Goal: Information Seeking & Learning: Find specific fact

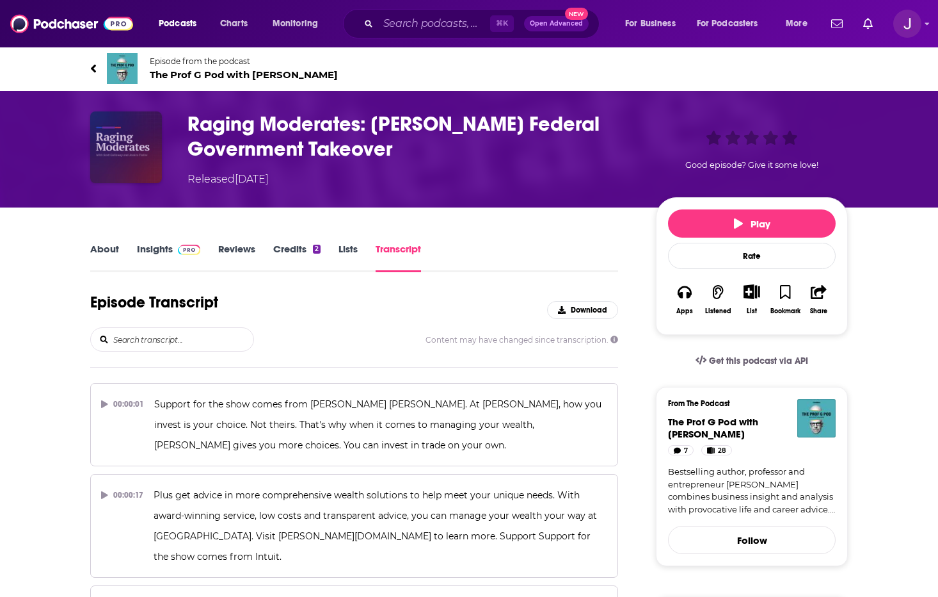
click at [122, 151] on img "Raging Moderates: Elon Musk’s Federal Government Takeover" at bounding box center [126, 147] width 72 height 72
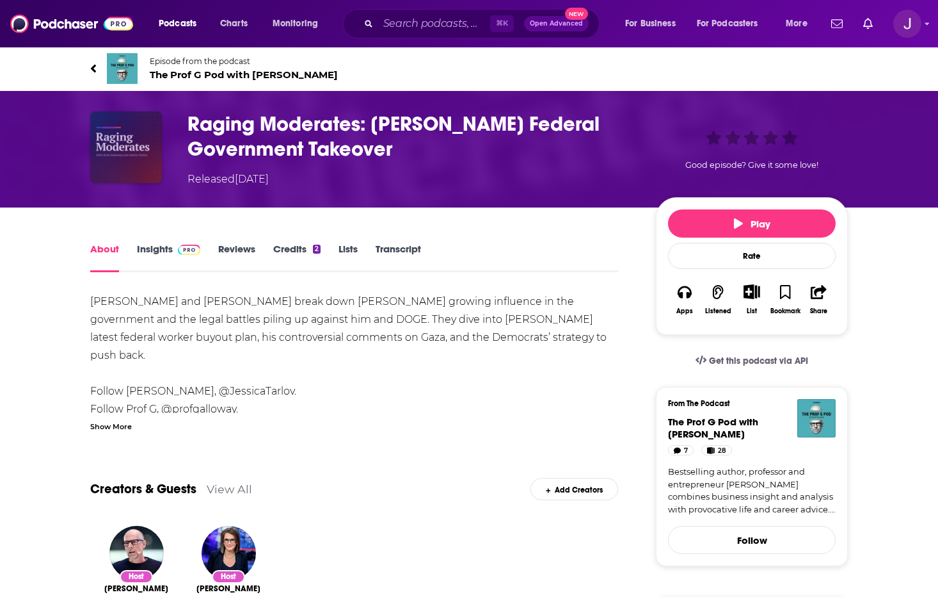
click at [115, 128] on img "Raging Moderates: Elon Musk’s Federal Government Takeover" at bounding box center [126, 147] width 72 height 72
click at [112, 141] on img "Raging Moderates: Elon Musk’s Federal Government Takeover" at bounding box center [126, 147] width 72 height 72
click at [441, 24] on input "Search podcasts, credits, & more..." at bounding box center [434, 23] width 112 height 20
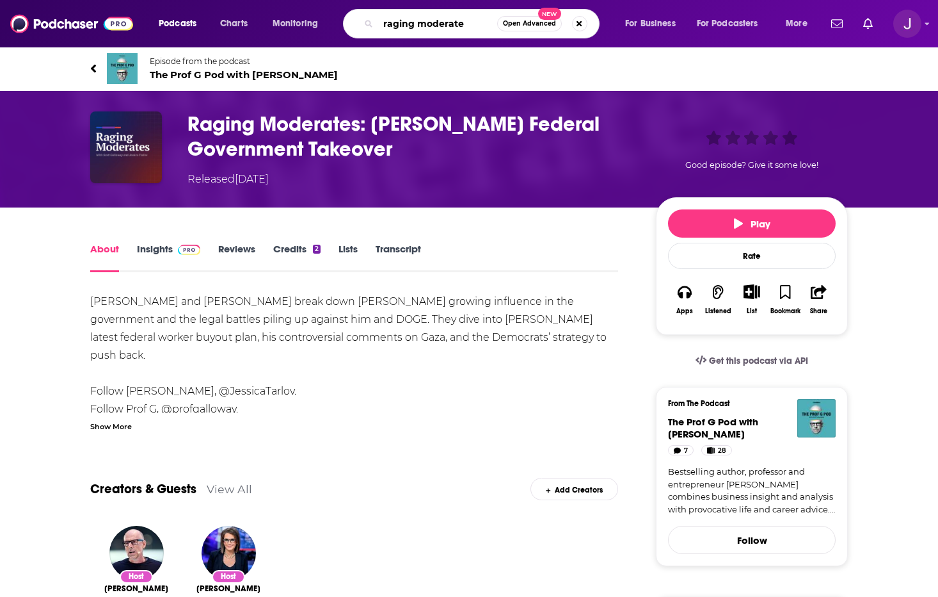
type input "raging moderates"
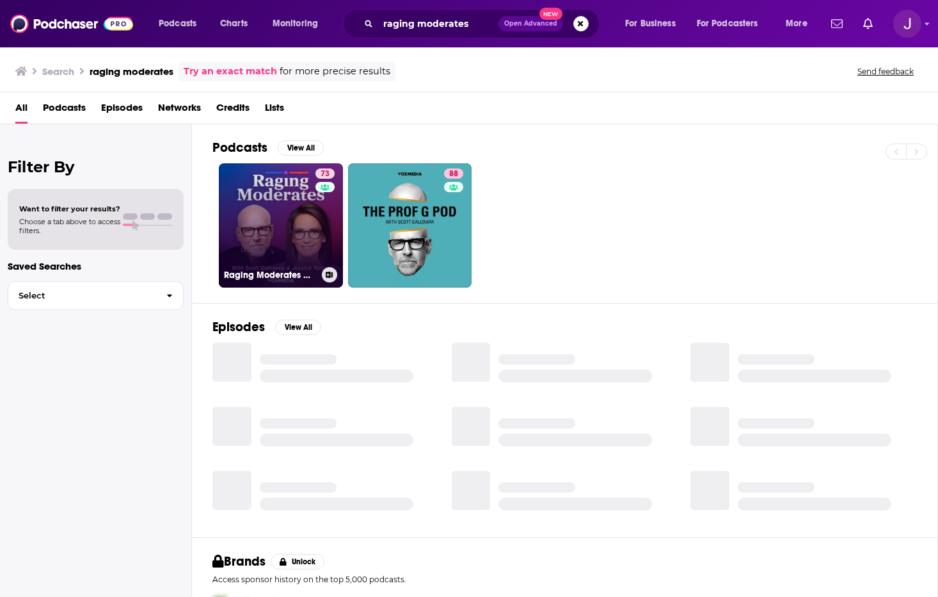
click at [281, 199] on link "73 Raging Moderates with [PERSON_NAME] and [PERSON_NAME]" at bounding box center [281, 225] width 124 height 124
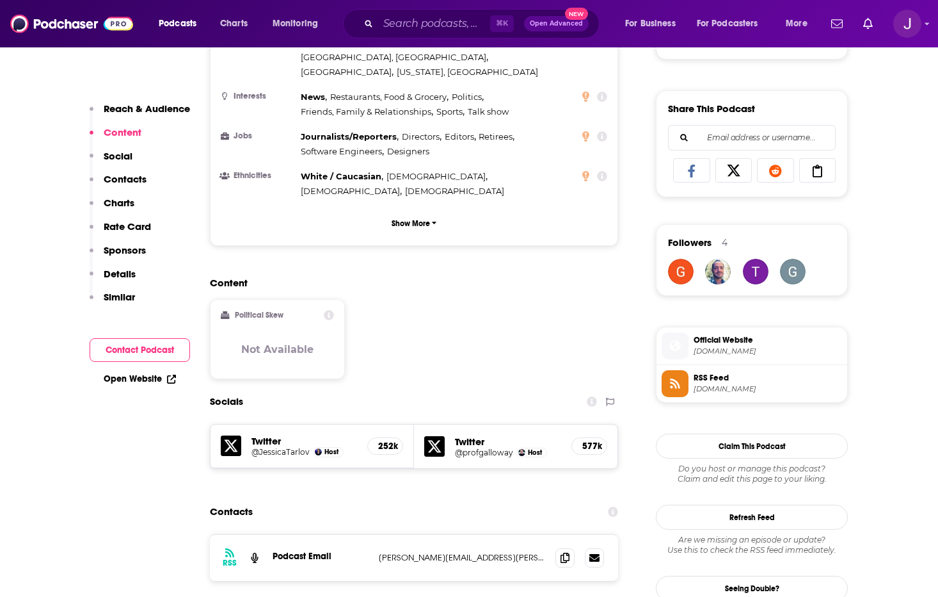
scroll to position [885, 0]
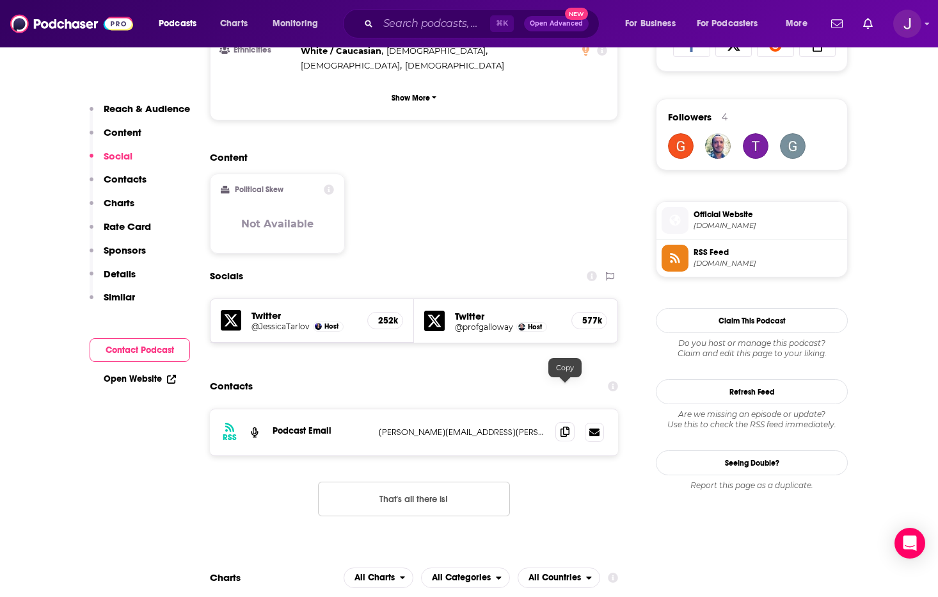
click at [565, 426] on icon at bounding box center [565, 431] width 9 height 10
